Goal: Information Seeking & Learning: Get advice/opinions

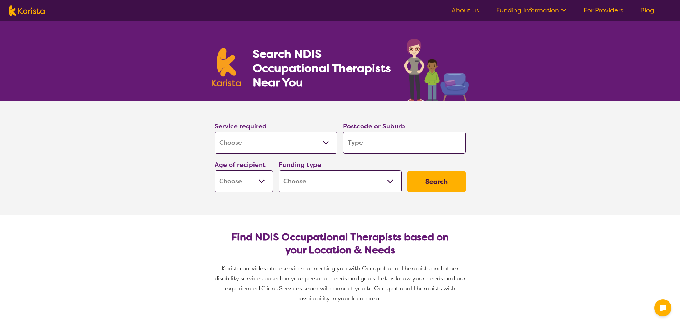
select select "[MEDICAL_DATA]"
click at [398, 142] on input "search" at bounding box center [404, 143] width 123 height 22
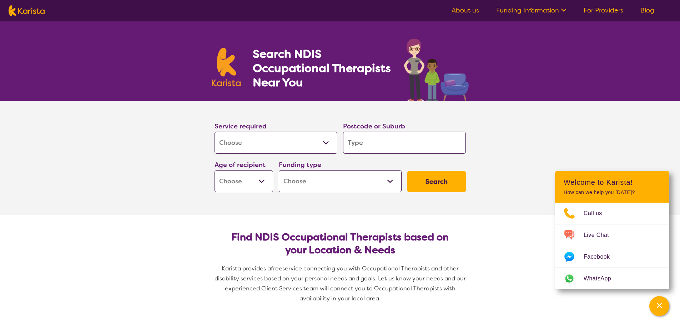
type input "4"
type input "48"
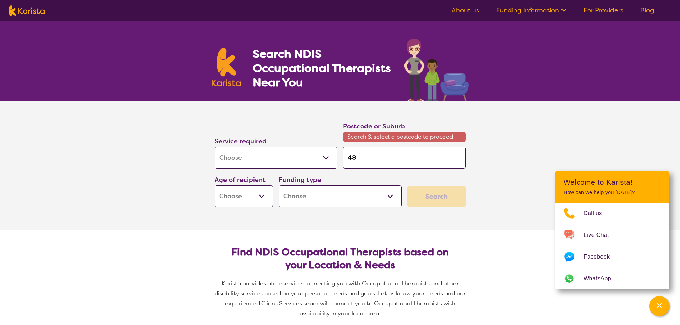
type input "482"
type input "4820"
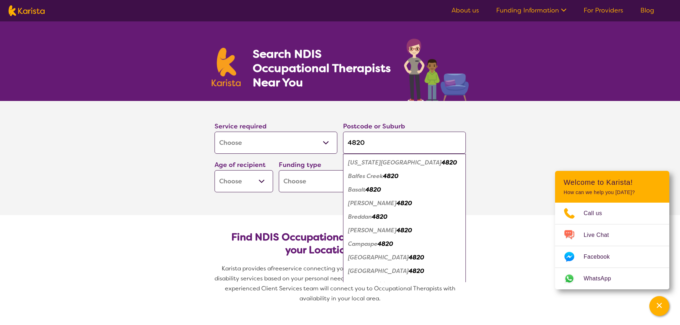
scroll to position [9, 0]
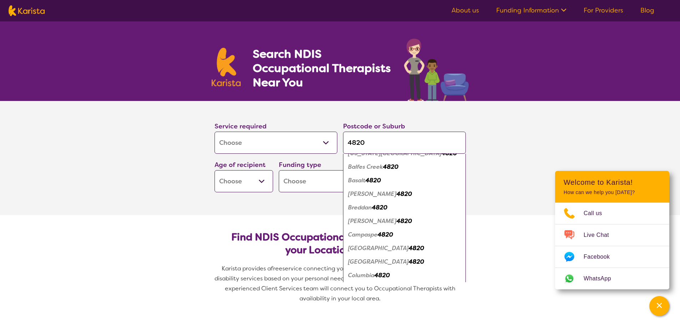
type input "4820"
click at [392, 248] on em "[GEOGRAPHIC_DATA]" at bounding box center [378, 248] width 61 height 7
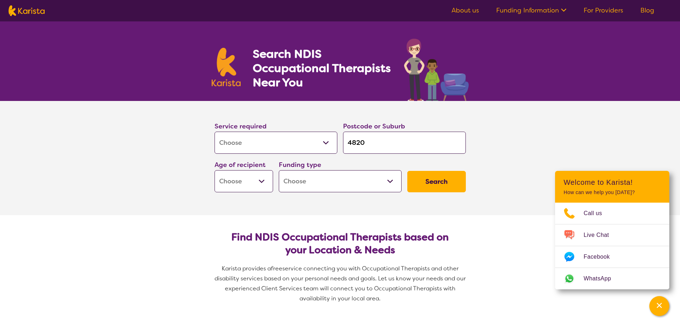
scroll to position [0, 0]
click at [267, 182] on select "Early Childhood - 0 to 9 Child - 10 to 11 Adolescent - 12 to 17 Adult - 18 to 6…" at bounding box center [244, 181] width 59 height 22
select select "AD"
click at [215, 170] on select "Early Childhood - 0 to 9 Child - 10 to 11 Adolescent - 12 to 17 Adult - 18 to 6…" at bounding box center [244, 181] width 59 height 22
select select "AD"
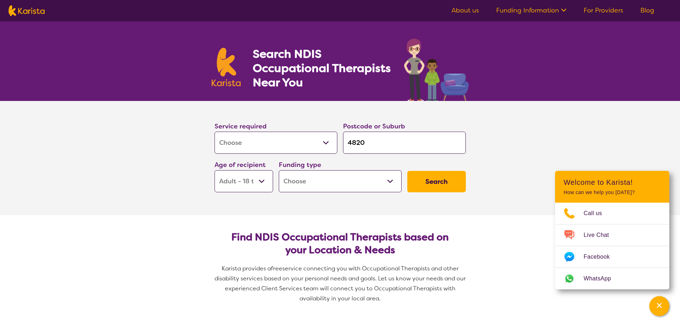
click at [379, 183] on select "Home Care Package (HCP) National Disability Insurance Scheme (NDIS) I don't know" at bounding box center [340, 181] width 123 height 22
select select "i-don-t-know"
click at [279, 170] on select "Home Care Package (HCP) National Disability Insurance Scheme (NDIS) I don't know" at bounding box center [340, 181] width 123 height 22
select select "i-don-t-know"
click at [447, 180] on button "Search" at bounding box center [436, 181] width 59 height 21
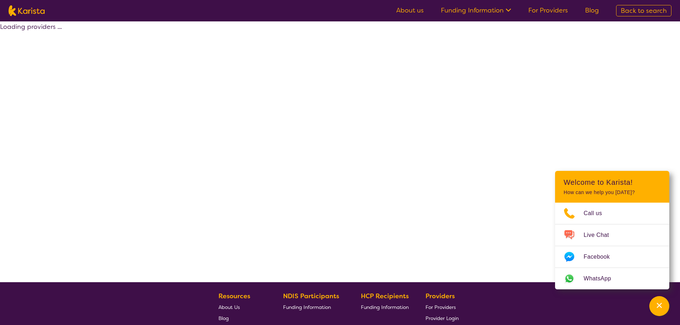
select select "[MEDICAL_DATA]"
select select "AD"
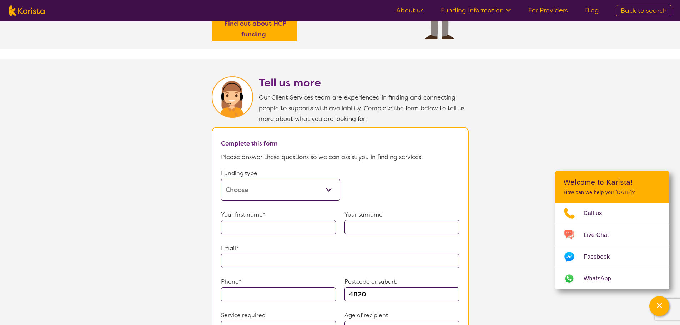
scroll to position [321, 0]
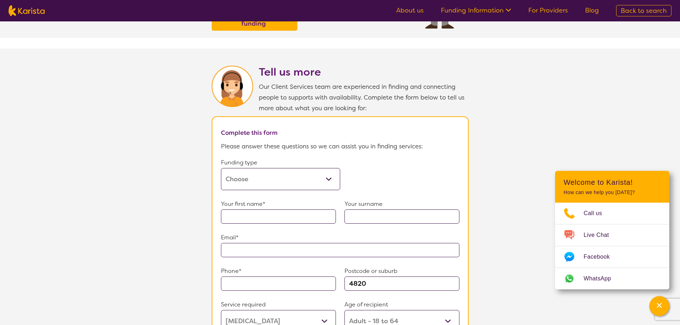
click at [256, 178] on select "Home Care Package (HCP) Home Care Package - Level 1 Home Care Package - Level 2…" at bounding box center [280, 179] width 119 height 22
click at [221, 168] on select "Home Care Package (HCP) Home Care Package - Level 1 Home Care Package - Level 2…" at bounding box center [280, 179] width 119 height 22
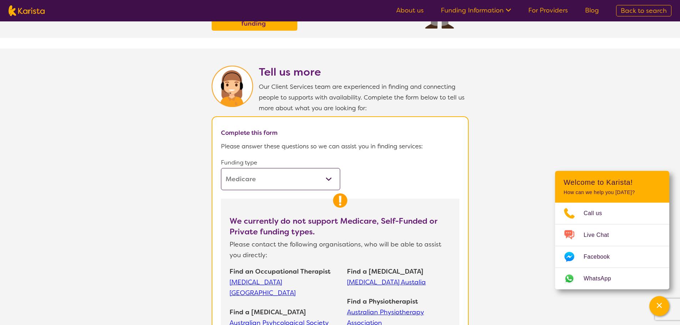
click at [339, 198] on img at bounding box center [340, 200] width 14 height 14
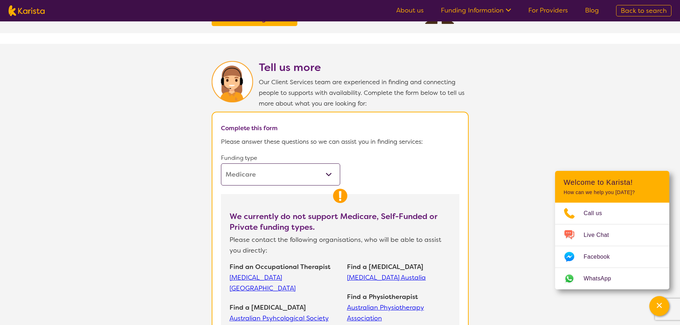
scroll to position [327, 0]
click at [290, 171] on select "Home Care Package (HCP) Home Care Package - Level 1 Home Care Package - Level 2…" at bounding box center [280, 174] width 119 height 22
select select "HCP1"
click at [221, 163] on select "Home Care Package (HCP) Home Care Package - Level 1 Home Care Package - Level 2…" at bounding box center [280, 174] width 119 height 22
select select "[MEDICAL_DATA]"
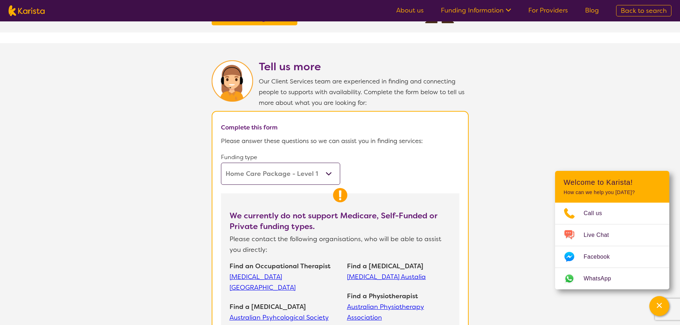
select select "AD"
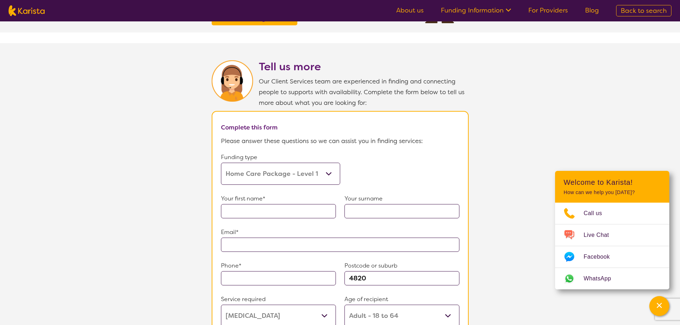
click at [347, 156] on form "Funding type Home Care Package (HCP) Home Care Package - Level 1 Home Care Pack…" at bounding box center [340, 295] width 238 height 286
click at [329, 165] on select "Home Care Package (HCP) Home Care Package - Level 1 Home Care Package - Level 2…" at bounding box center [280, 174] width 119 height 22
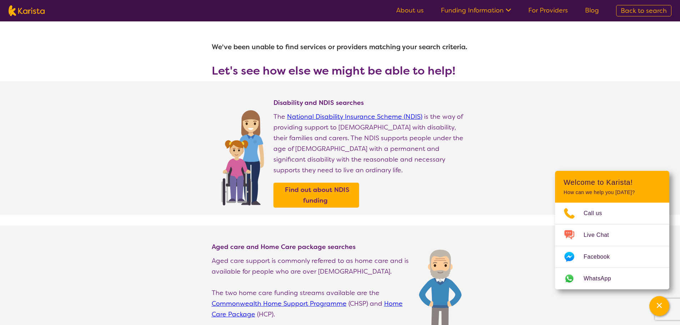
select select "[MEDICAL_DATA]"
select select "AD"
select select "i-don-t-know"
select select "[MEDICAL_DATA]"
select select "AD"
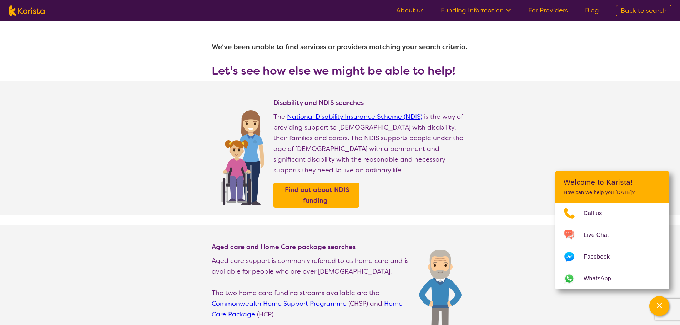
select select "i-don-t-know"
